Goal: Transaction & Acquisition: Download file/media

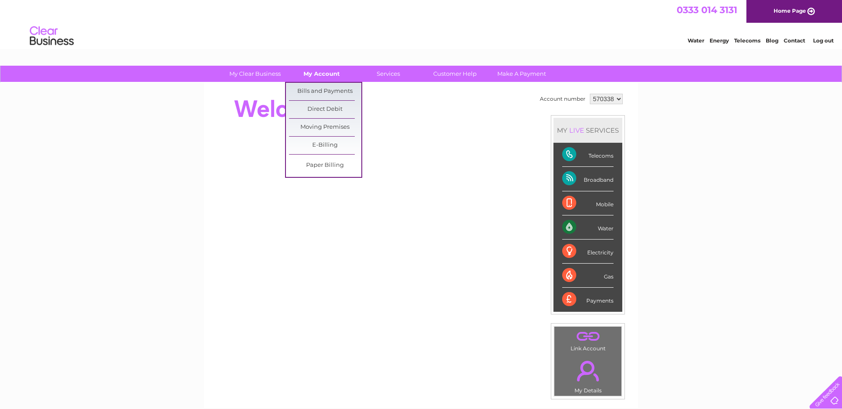
click at [329, 75] on link "My Account" at bounding box center [321, 74] width 72 height 16
click at [325, 146] on link "E-Billing" at bounding box center [325, 146] width 72 height 18
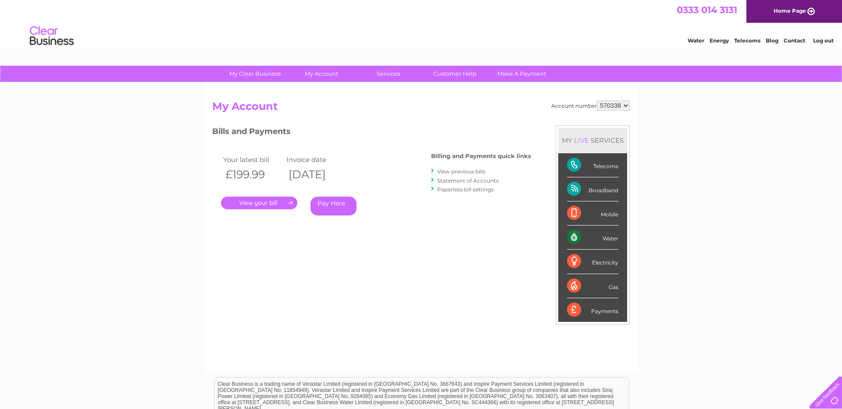
click at [256, 203] on link "." at bounding box center [259, 203] width 76 height 13
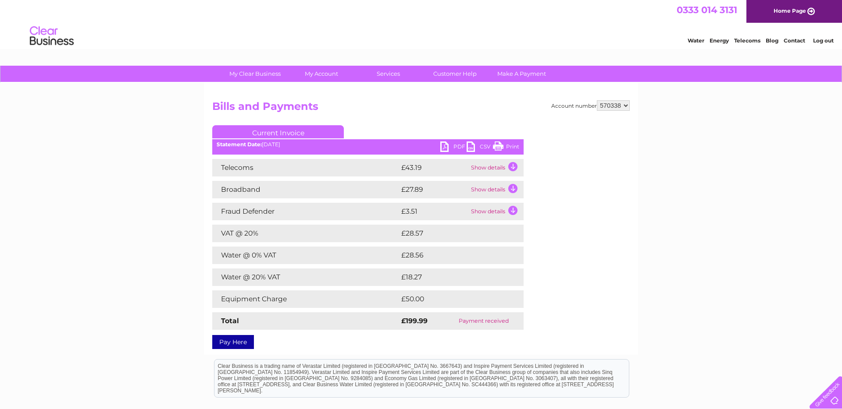
click at [448, 146] on link "PDF" at bounding box center [453, 148] width 26 height 13
